Goal: Transaction & Acquisition: Purchase product/service

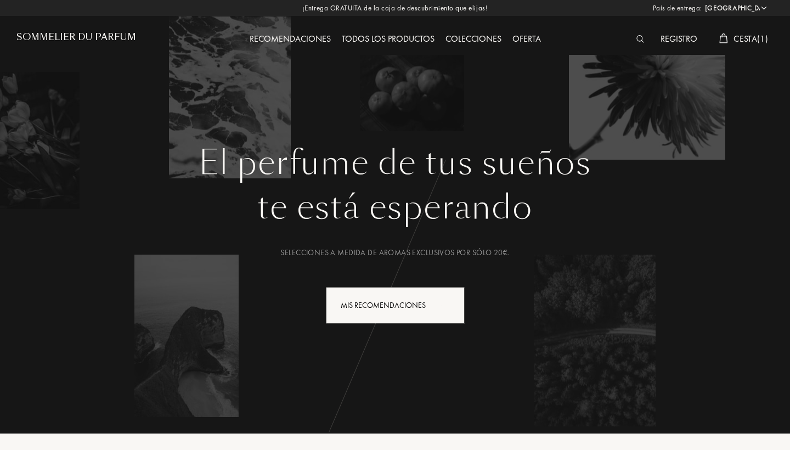
select select "PT"
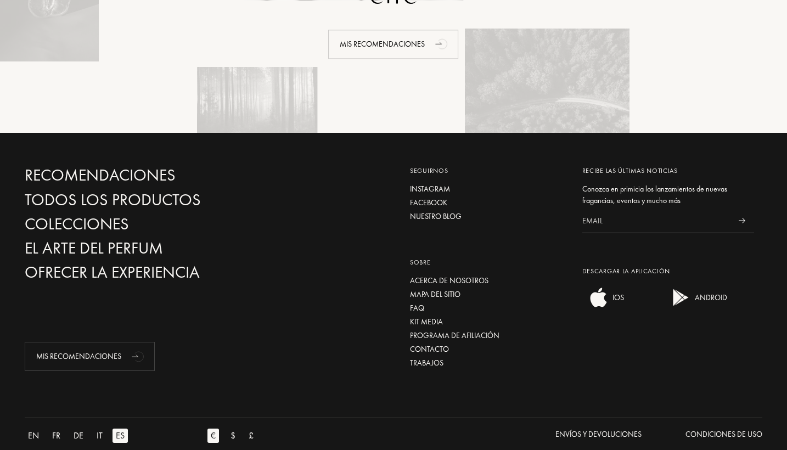
scroll to position [2630, 0]
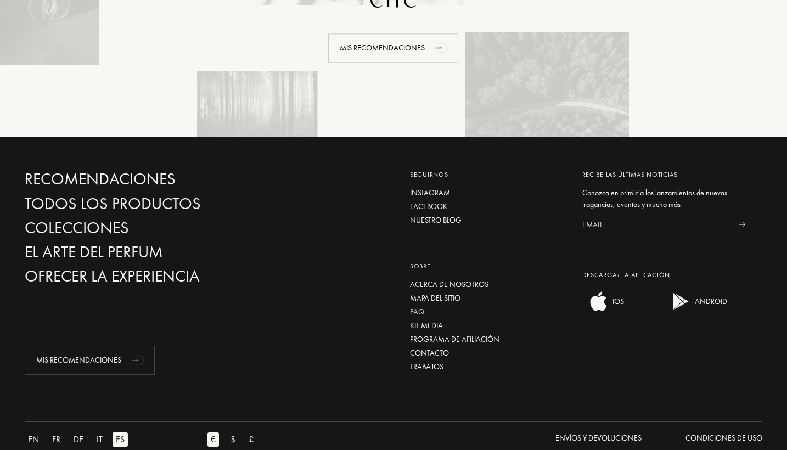
click at [417, 306] on div "FAQ" at bounding box center [488, 312] width 156 height 12
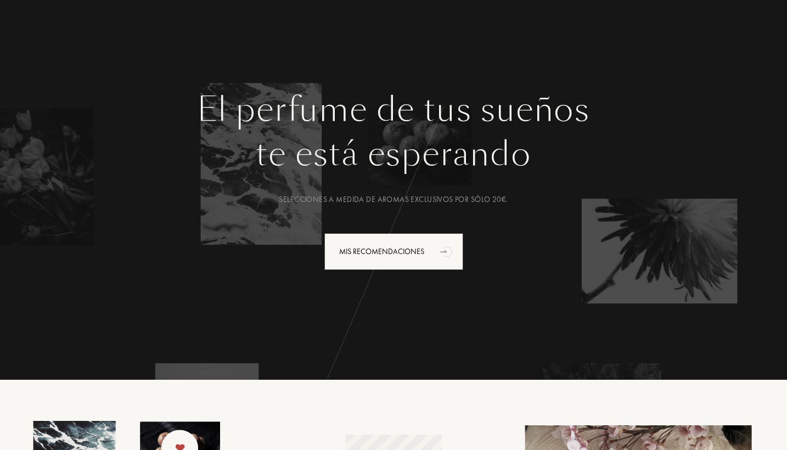
scroll to position [49, 0]
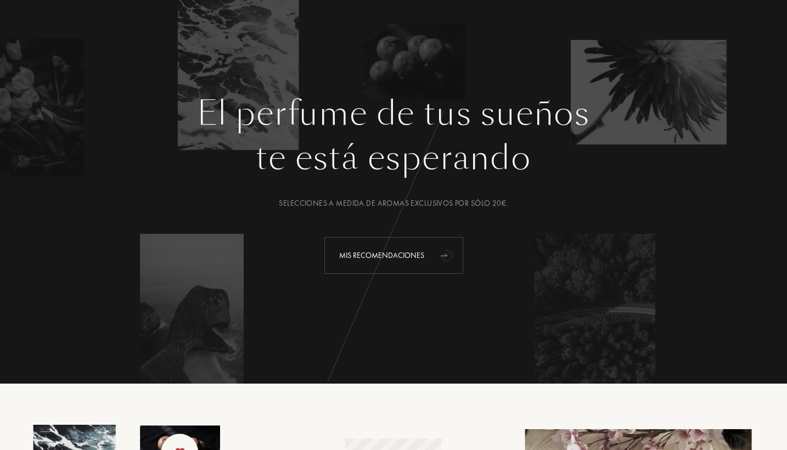
click at [412, 249] on div "Mis recomendaciones" at bounding box center [393, 255] width 139 height 37
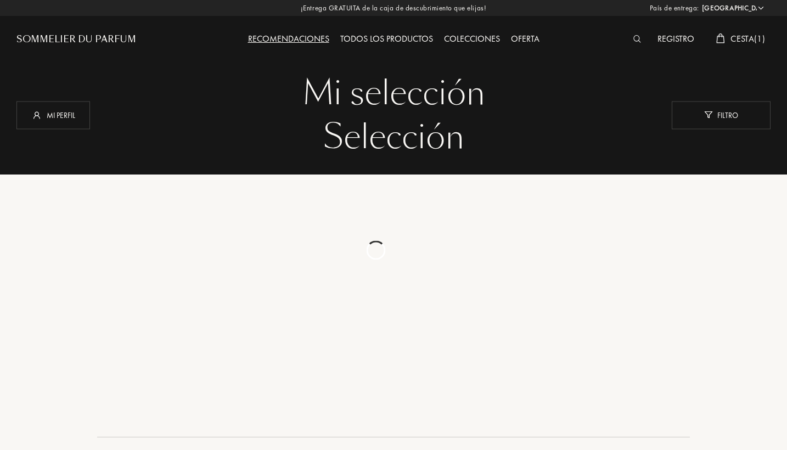
select select "PT"
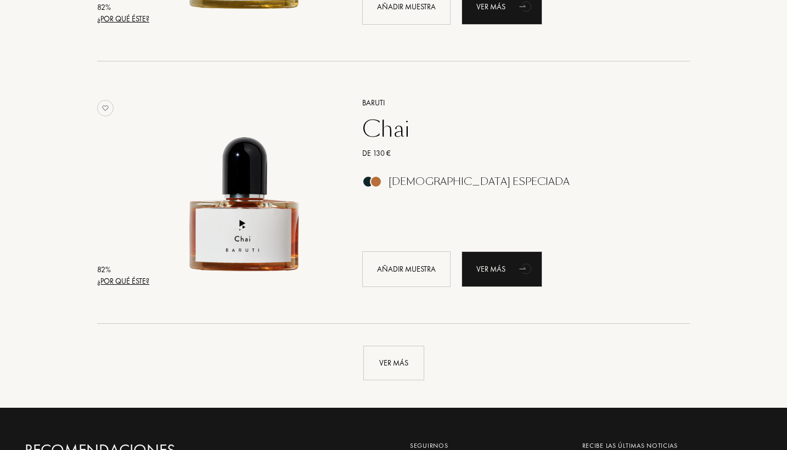
scroll to position [2557, 0]
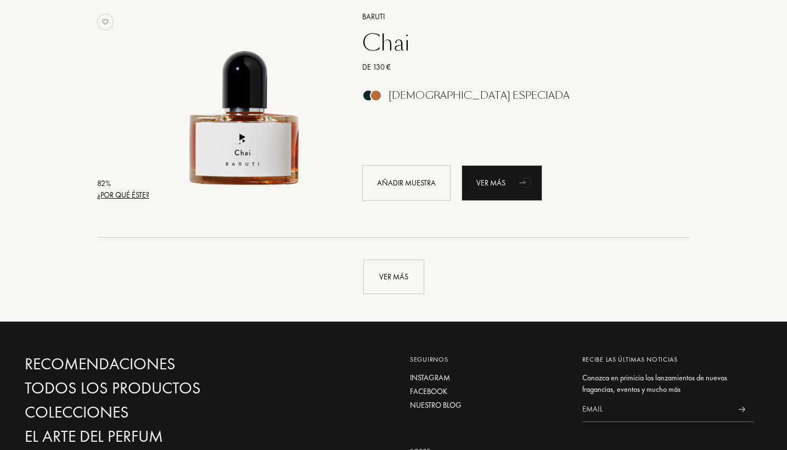
click at [426, 264] on div "Ver más" at bounding box center [393, 266] width 754 height 57
click at [414, 264] on div "Ver más" at bounding box center [393, 276] width 61 height 35
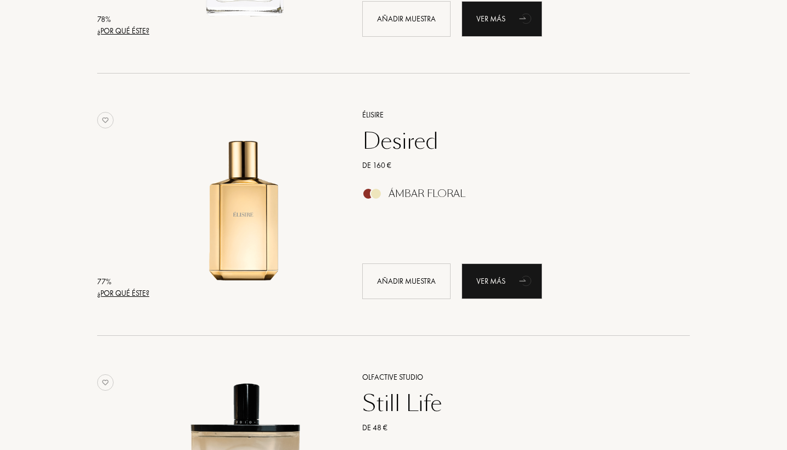
scroll to position [0, 0]
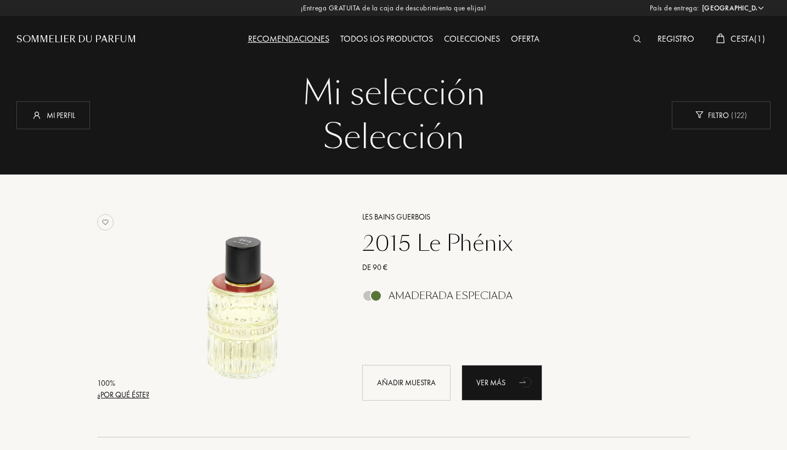
click at [375, 42] on div "Todos los productos" at bounding box center [387, 39] width 104 height 14
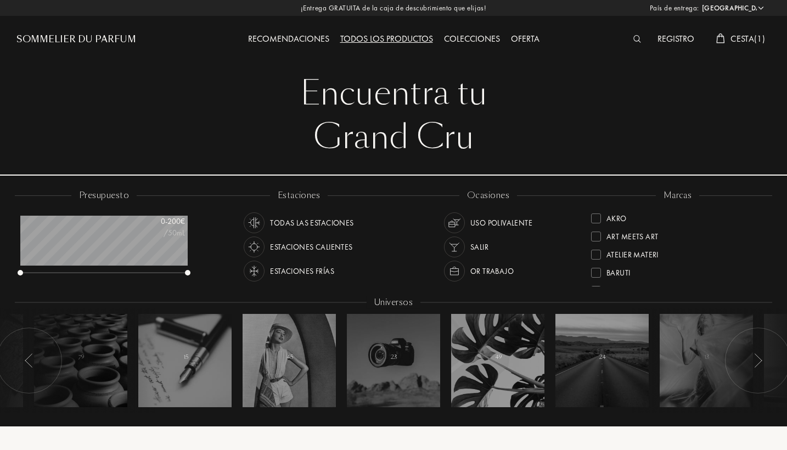
select select "PT"
click at [641, 217] on div "MarieJeanne" at bounding box center [631, 213] width 50 height 15
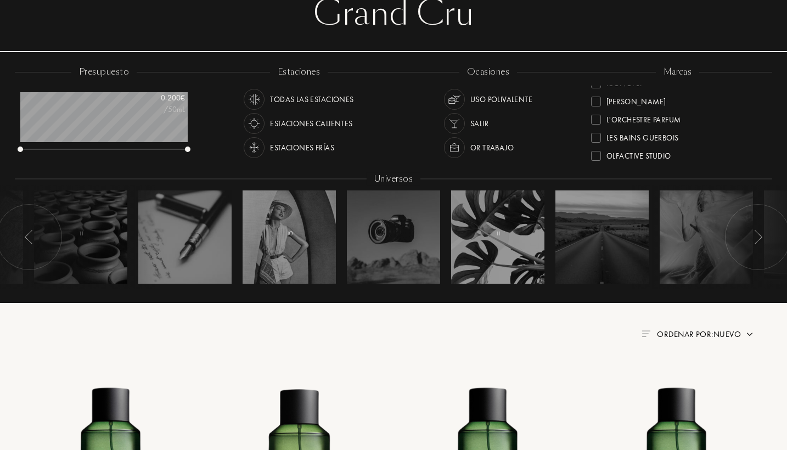
scroll to position [252, 0]
click at [631, 151] on div "Olfactive Studio" at bounding box center [638, 149] width 65 height 15
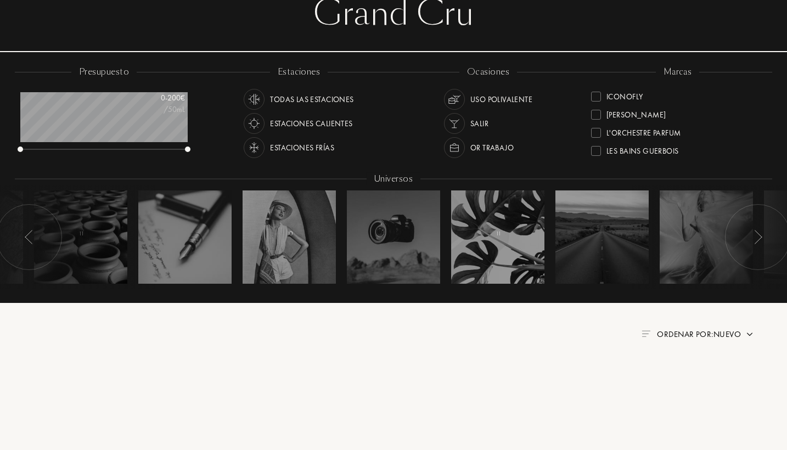
scroll to position [1, 0]
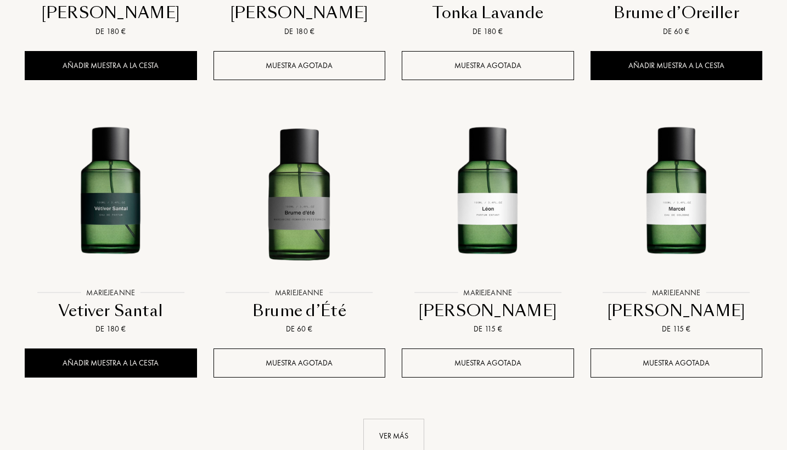
scroll to position [1031, 0]
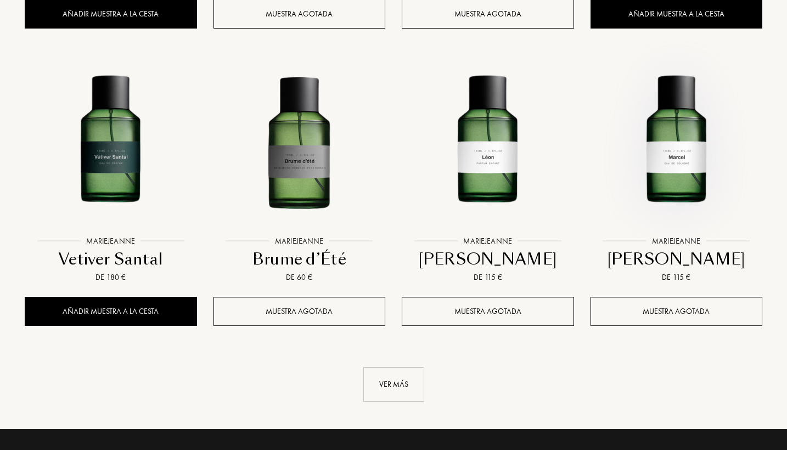
click at [680, 123] on img at bounding box center [676, 145] width 170 height 170
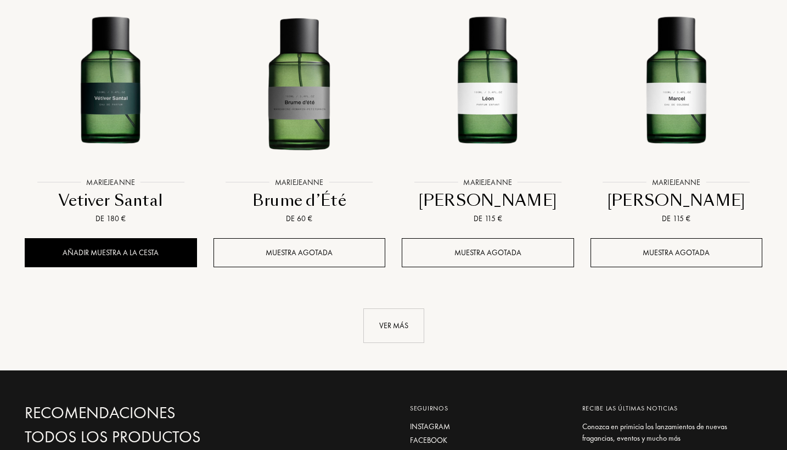
scroll to position [1100, 0]
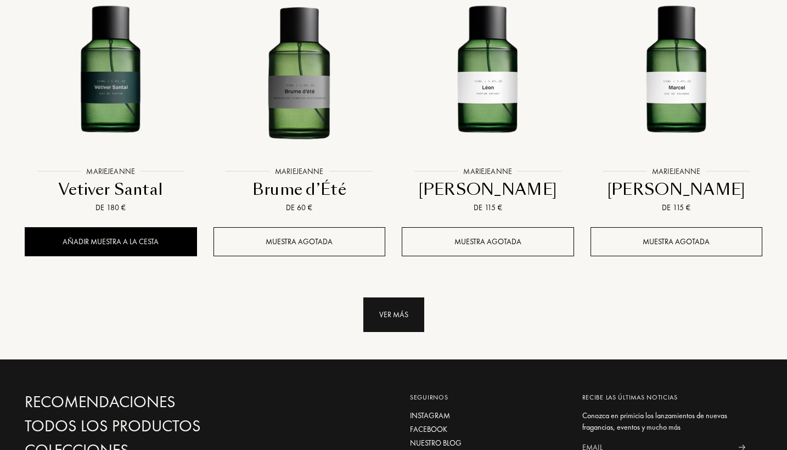
click at [399, 318] on div "Ver más" at bounding box center [393, 314] width 61 height 35
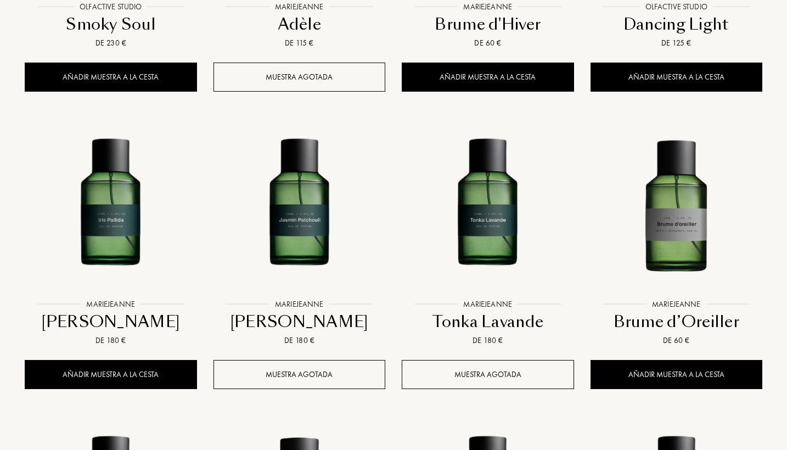
scroll to position [680, 0]
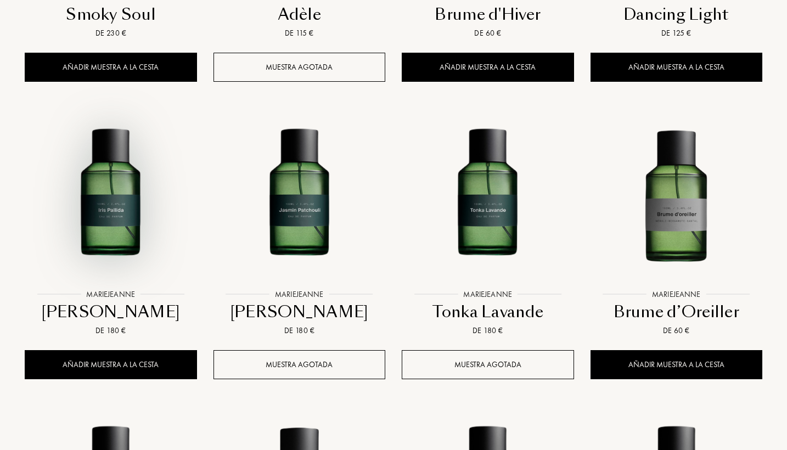
click at [137, 174] on img at bounding box center [111, 198] width 170 height 170
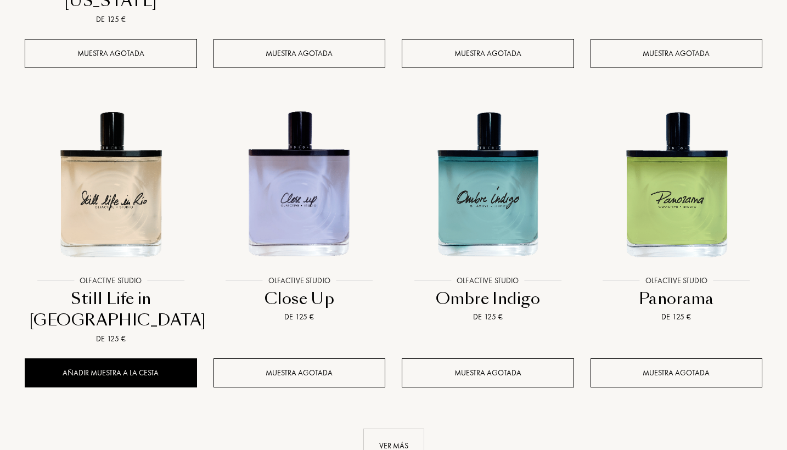
scroll to position [1964, 0]
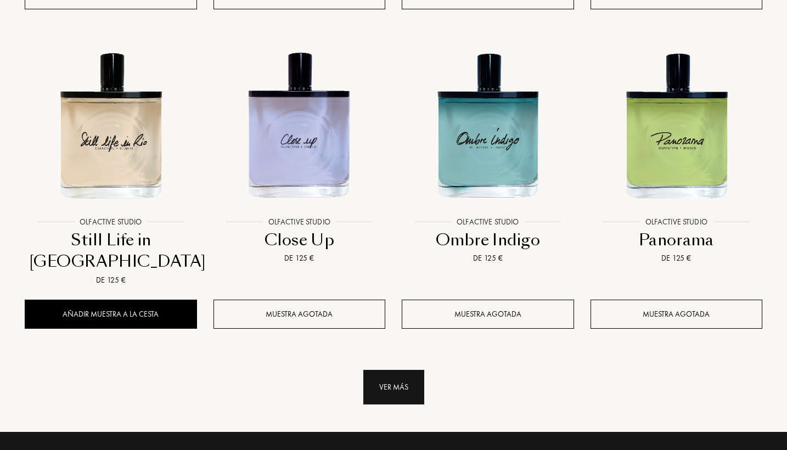
click at [412, 370] on div "Ver más" at bounding box center [393, 387] width 61 height 35
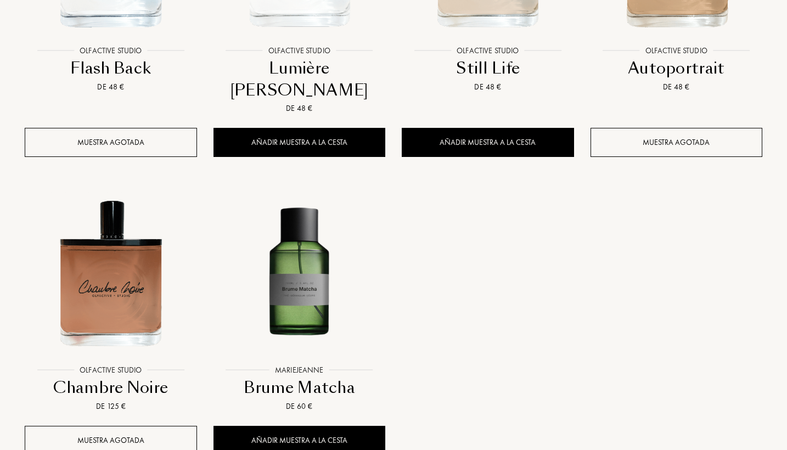
scroll to position [2478, 0]
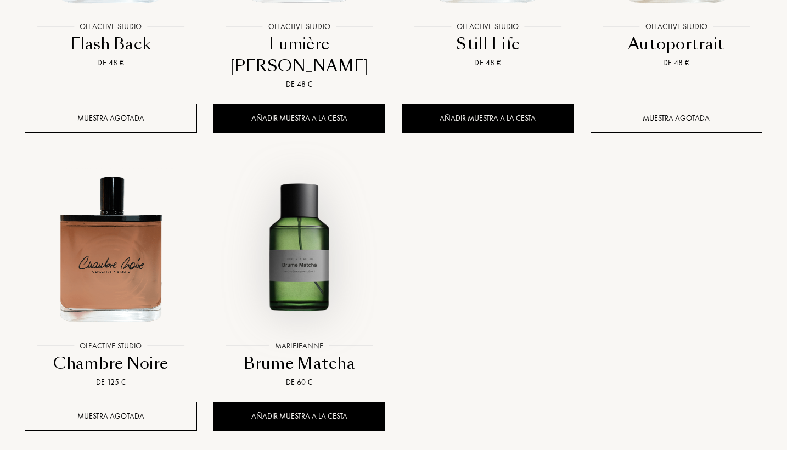
click at [282, 242] on img at bounding box center [299, 249] width 170 height 170
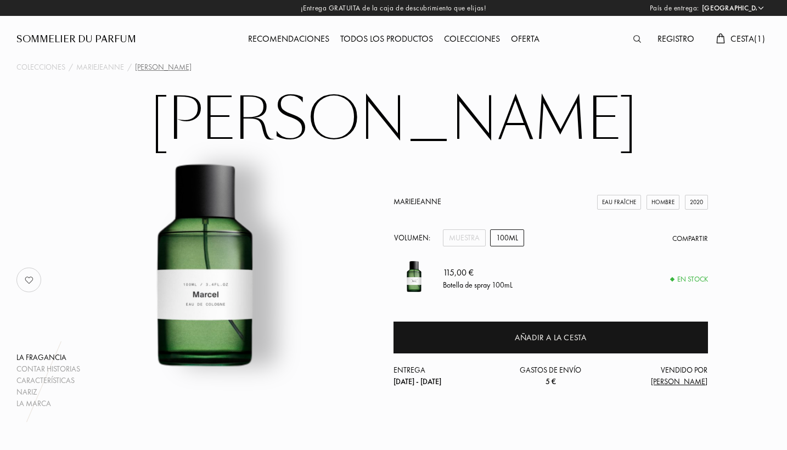
select select "PT"
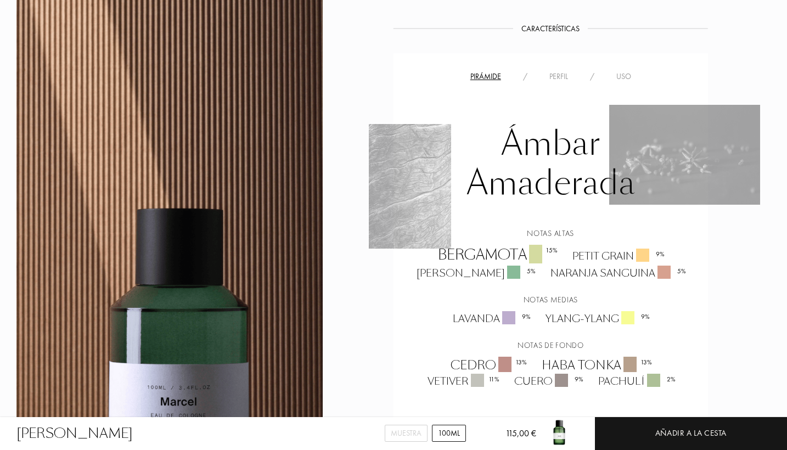
scroll to position [645, 0]
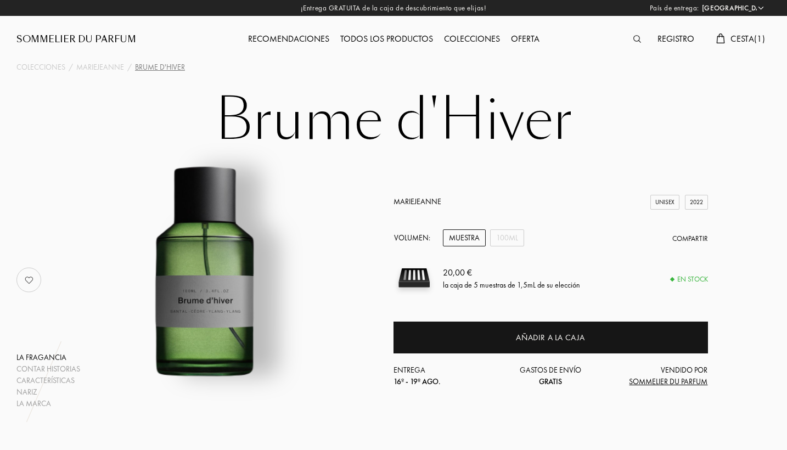
select select "PT"
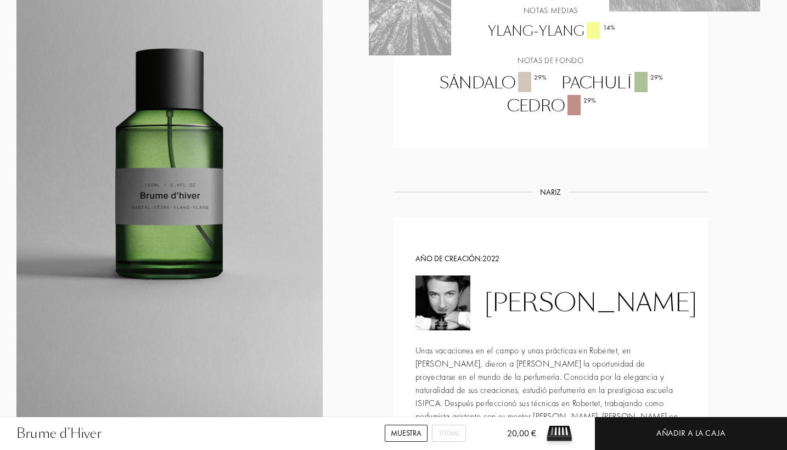
scroll to position [823, 0]
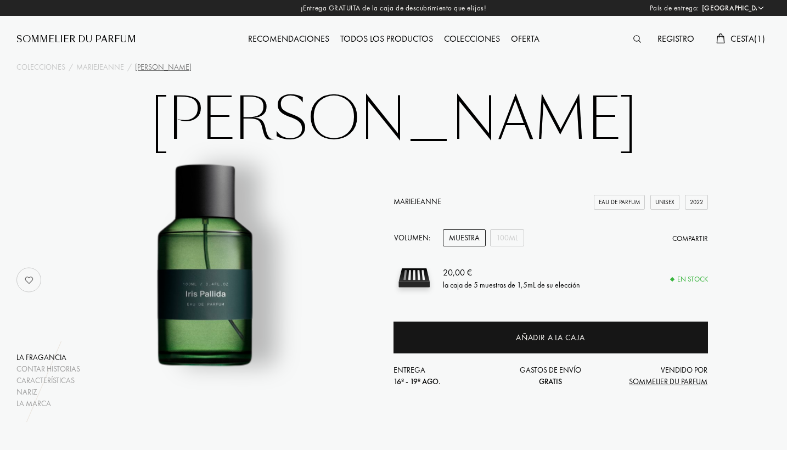
select select "PT"
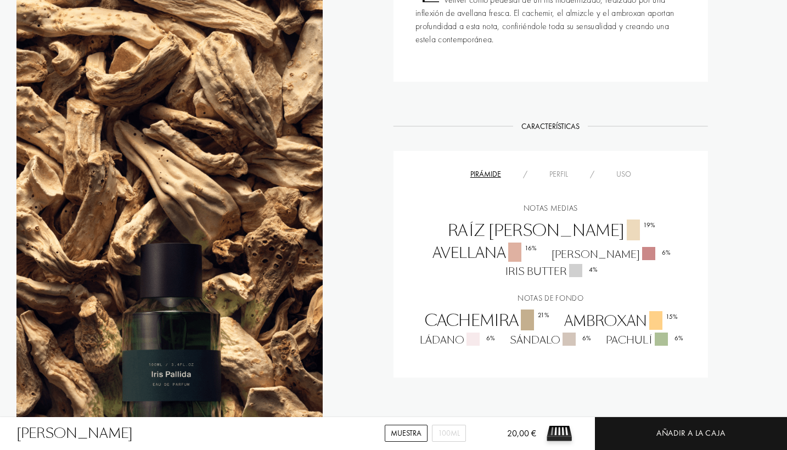
scroll to position [571, 0]
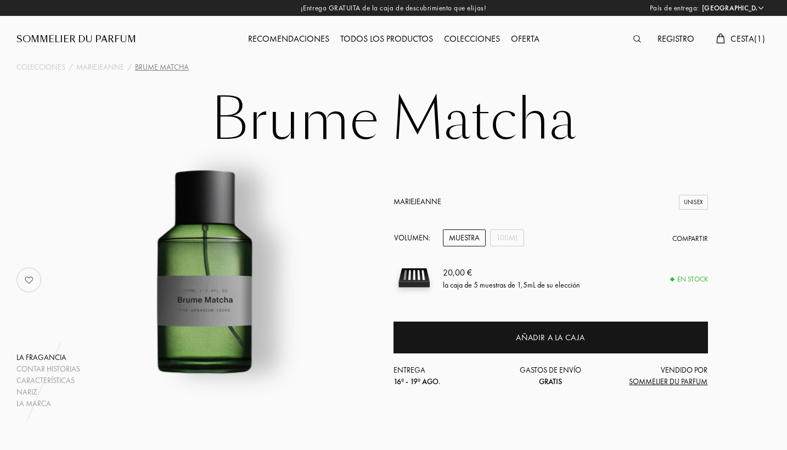
select select "PT"
click at [732, 39] on span "Cesta ( 1 )" at bounding box center [747, 39] width 35 height 12
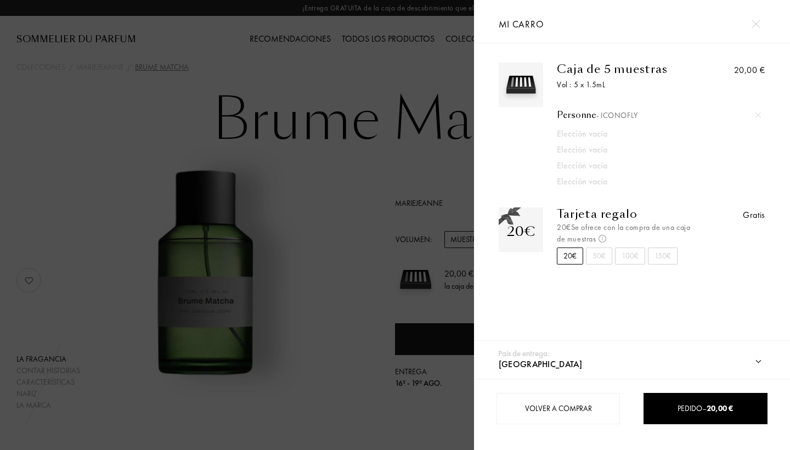
click at [430, 190] on div at bounding box center [237, 225] width 474 height 450
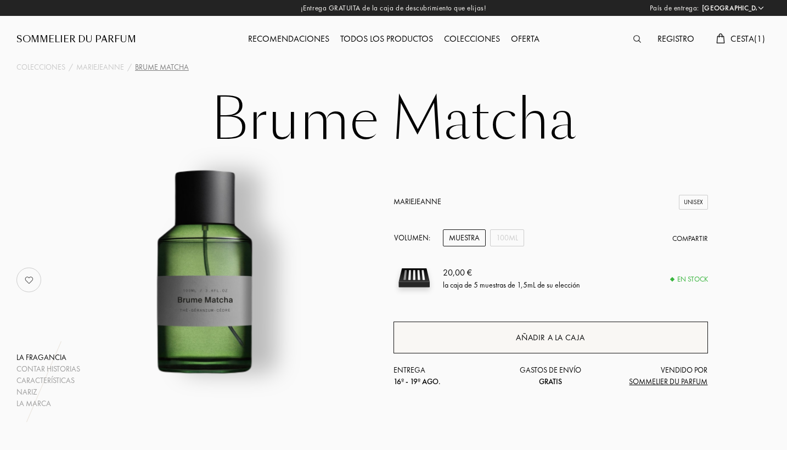
click at [502, 345] on div "Añadir a la caja" at bounding box center [550, 337] width 314 height 32
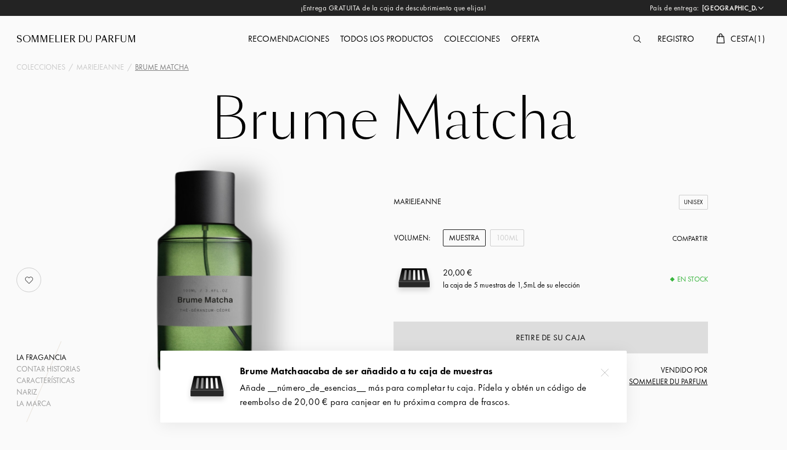
click at [395, 38] on div "Todos los productos" at bounding box center [387, 39] width 104 height 14
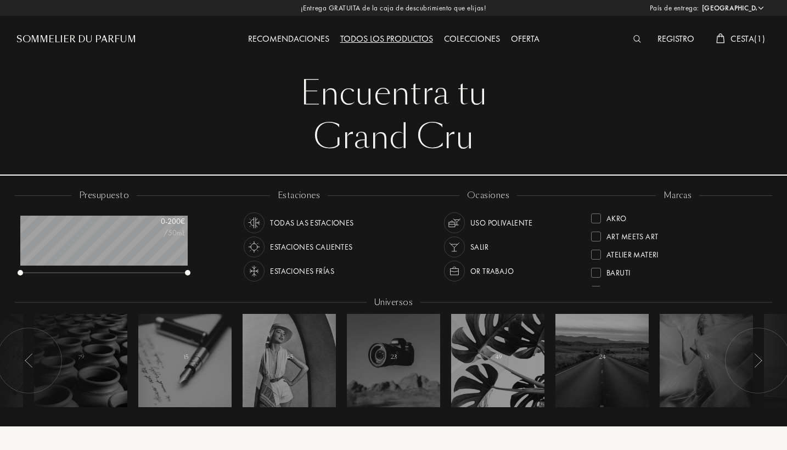
select select "PT"
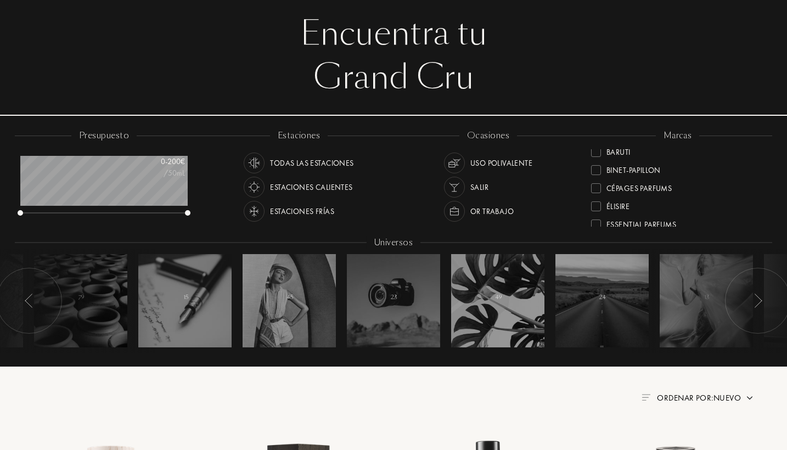
scroll to position [62, 0]
click at [761, 199] on div "Élisire" at bounding box center [677, 202] width 173 height 18
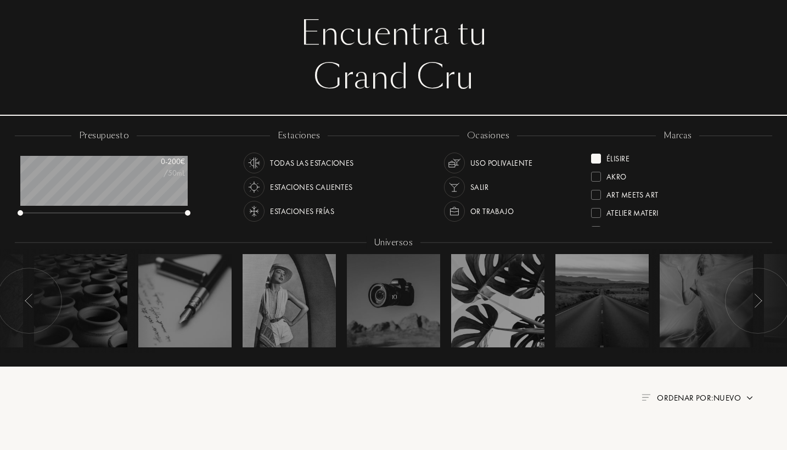
click at [761, 198] on div "Art Meets Art" at bounding box center [677, 191] width 173 height 18
click at [628, 154] on div "ICONOFLY" at bounding box center [624, 152] width 36 height 15
click at [603, 174] on div "Élisire" at bounding box center [610, 174] width 38 height 15
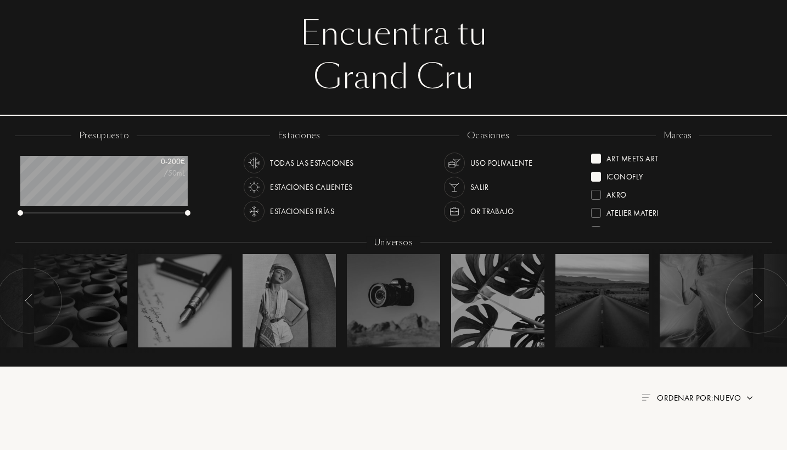
click at [602, 177] on div "ICONOFLY" at bounding box center [617, 174] width 52 height 15
click at [601, 164] on div "Akro" at bounding box center [677, 173] width 173 height 18
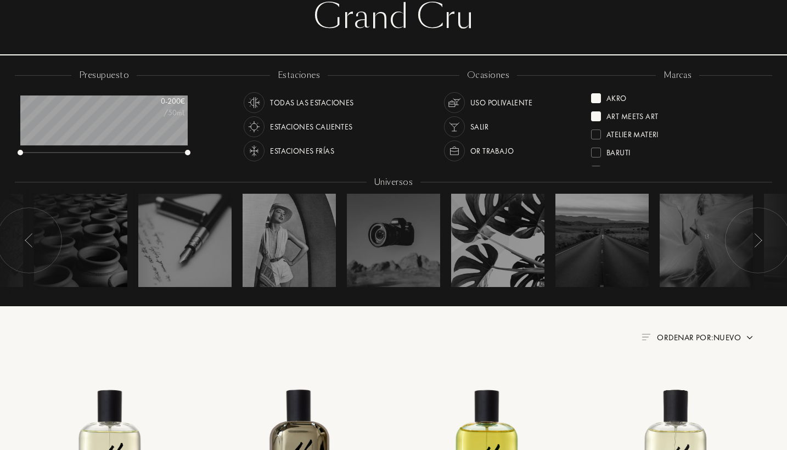
scroll to position [111, 0]
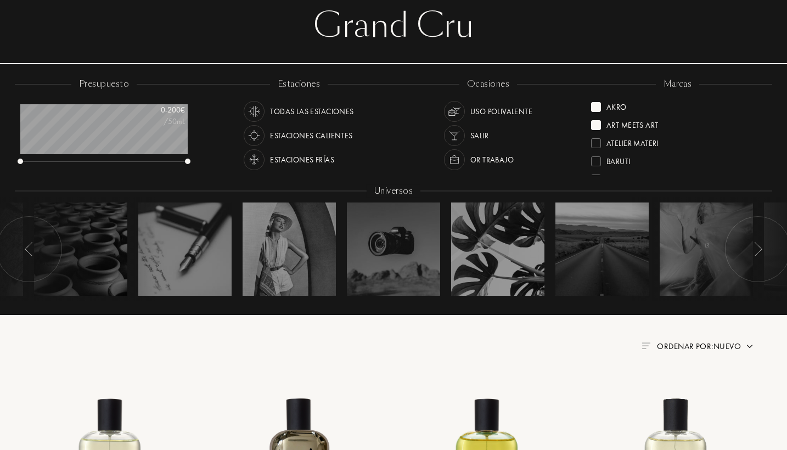
click at [601, 122] on div "Art Meets Art" at bounding box center [624, 123] width 67 height 15
click at [598, 109] on div at bounding box center [596, 107] width 10 height 10
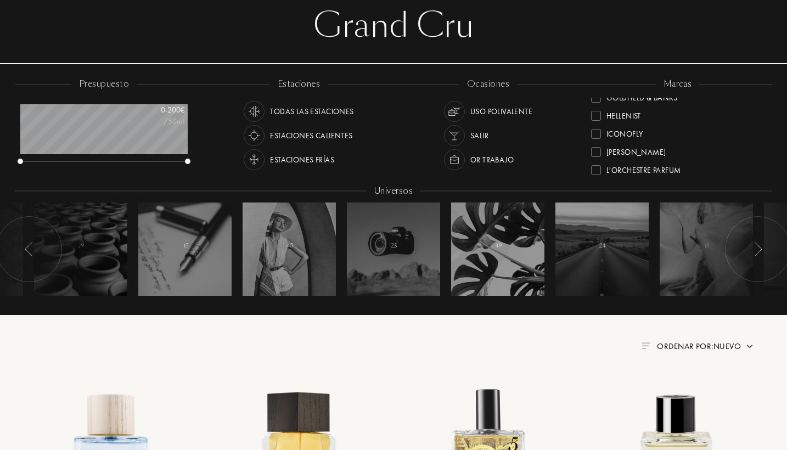
scroll to position [151, 0]
click at [624, 171] on div "ICONOFLY" at bounding box center [624, 171] width 36 height 15
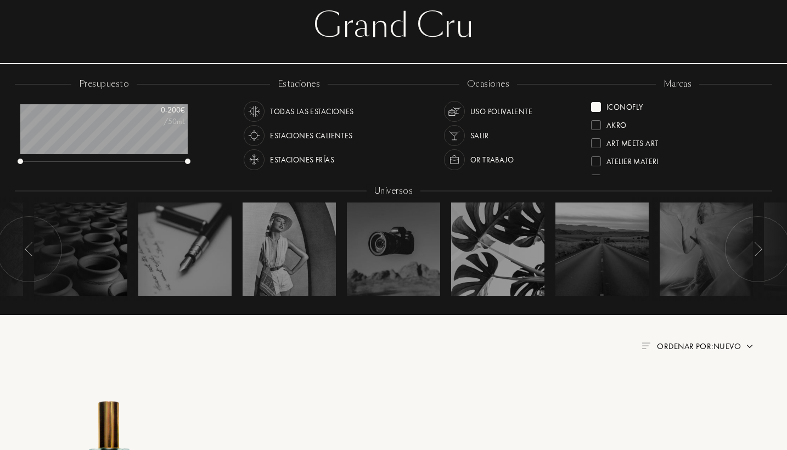
scroll to position [132, 0]
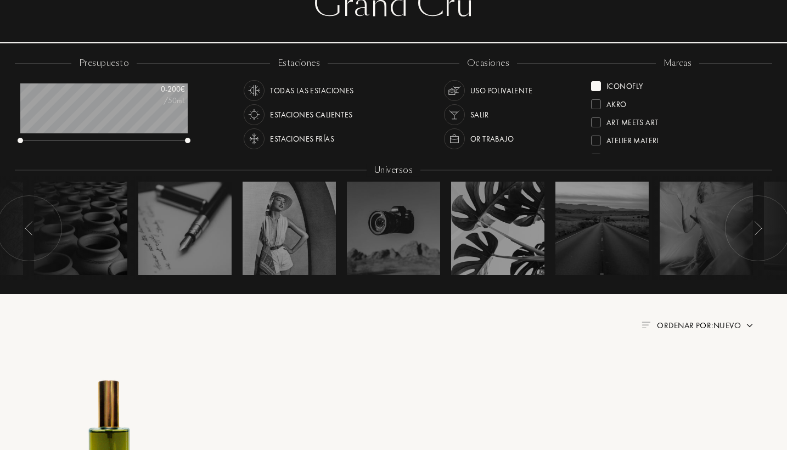
click at [600, 86] on div at bounding box center [596, 86] width 10 height 10
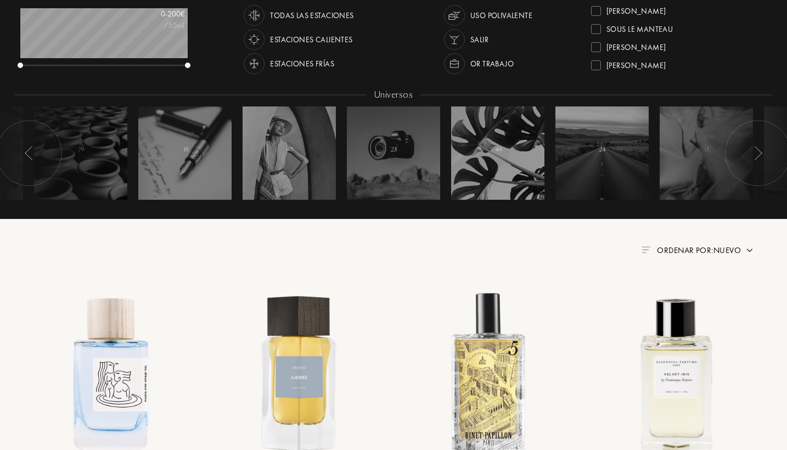
scroll to position [133, 0]
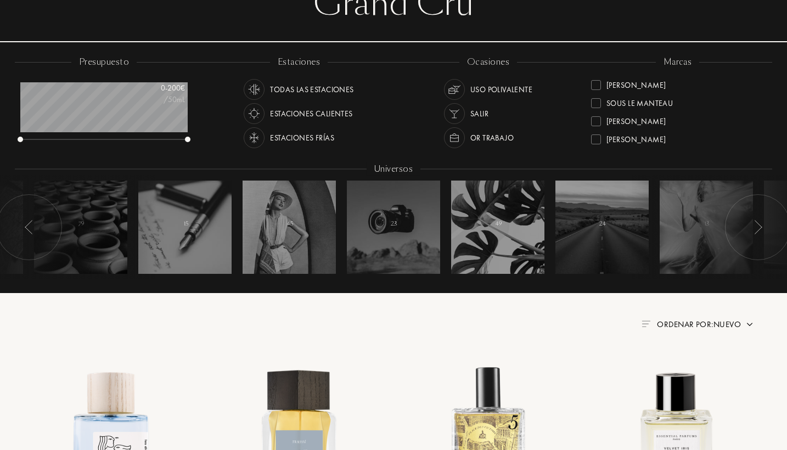
click at [628, 102] on div "Sous le Manteau" at bounding box center [639, 101] width 66 height 15
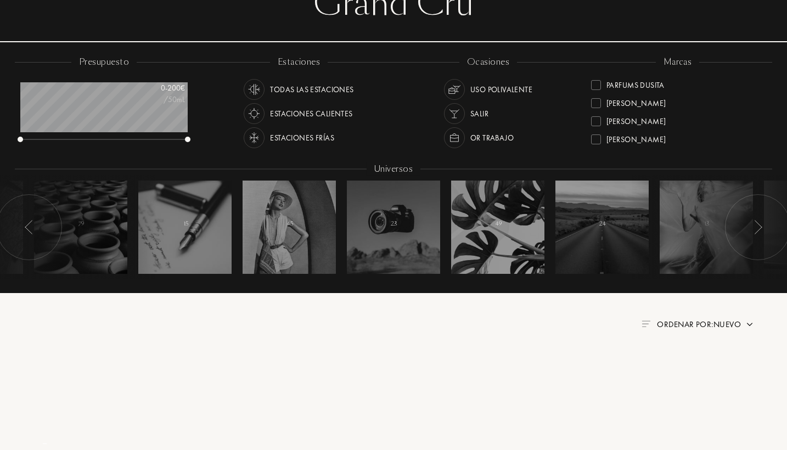
scroll to position [31, 0]
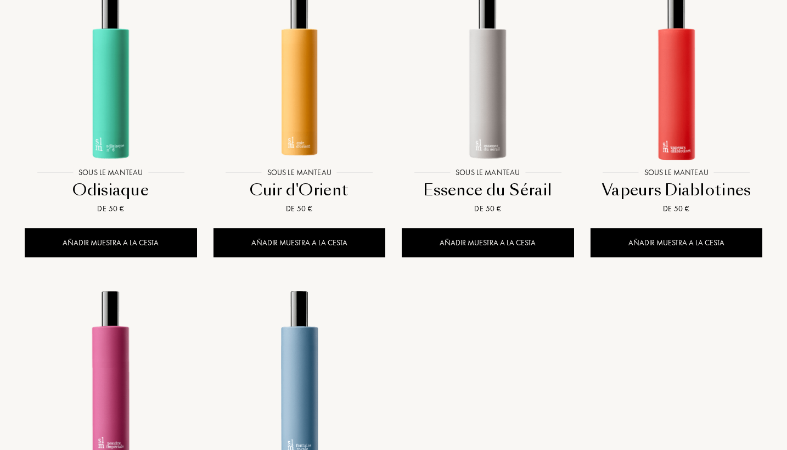
scroll to position [561, 0]
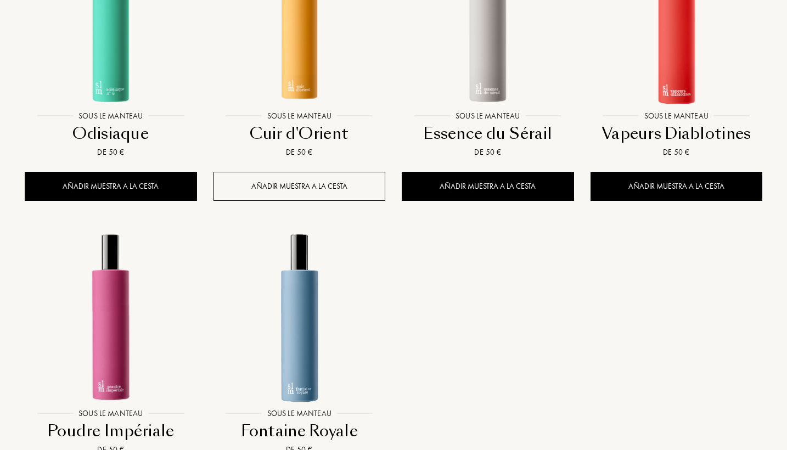
click at [359, 184] on div "Añadir muestra a la cesta" at bounding box center [299, 186] width 172 height 29
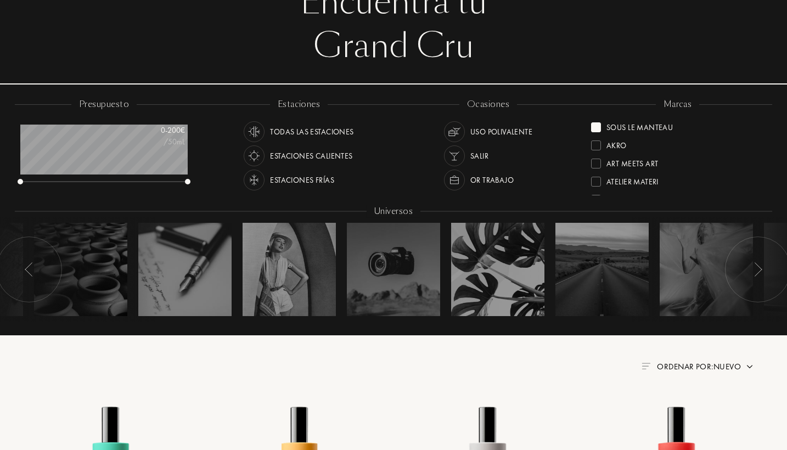
scroll to position [0, 0]
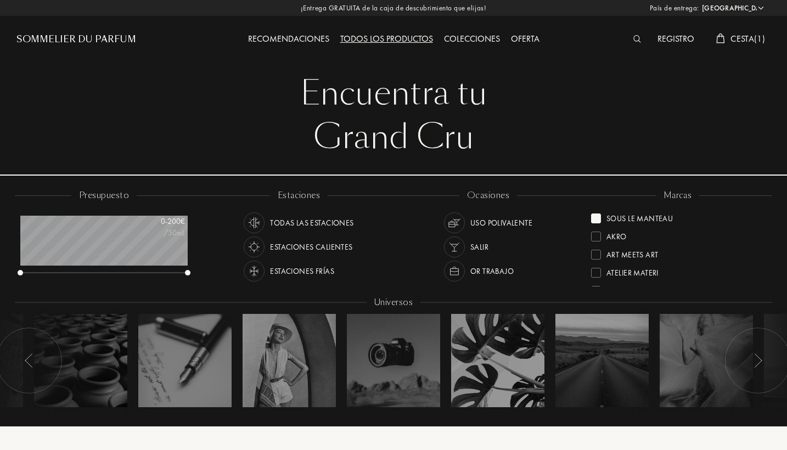
click at [732, 42] on span "Cesta ( 1 )" at bounding box center [747, 39] width 35 height 12
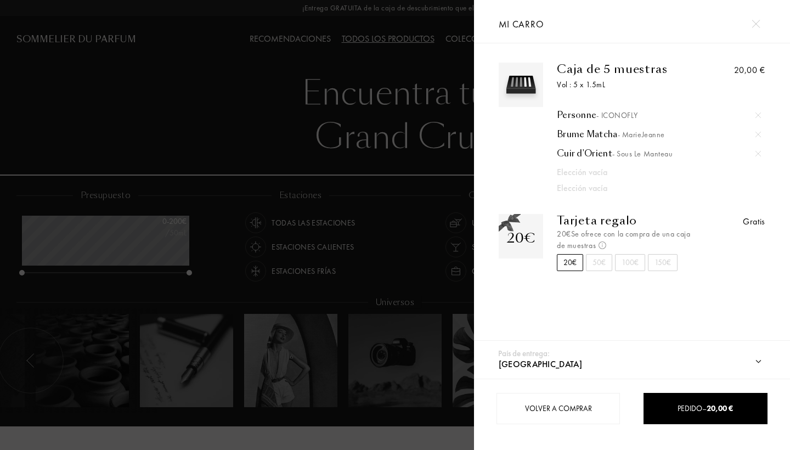
click at [431, 161] on div at bounding box center [237, 225] width 474 height 450
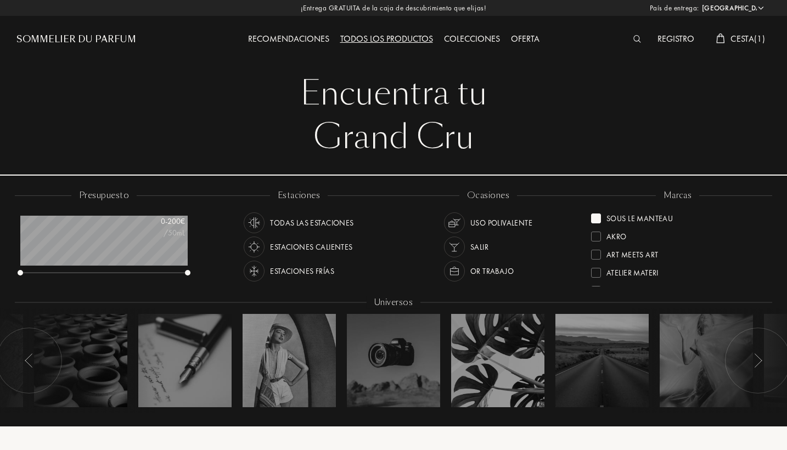
scroll to position [428, 0]
